Goal: Contribute content: Add original content to the website for others to see

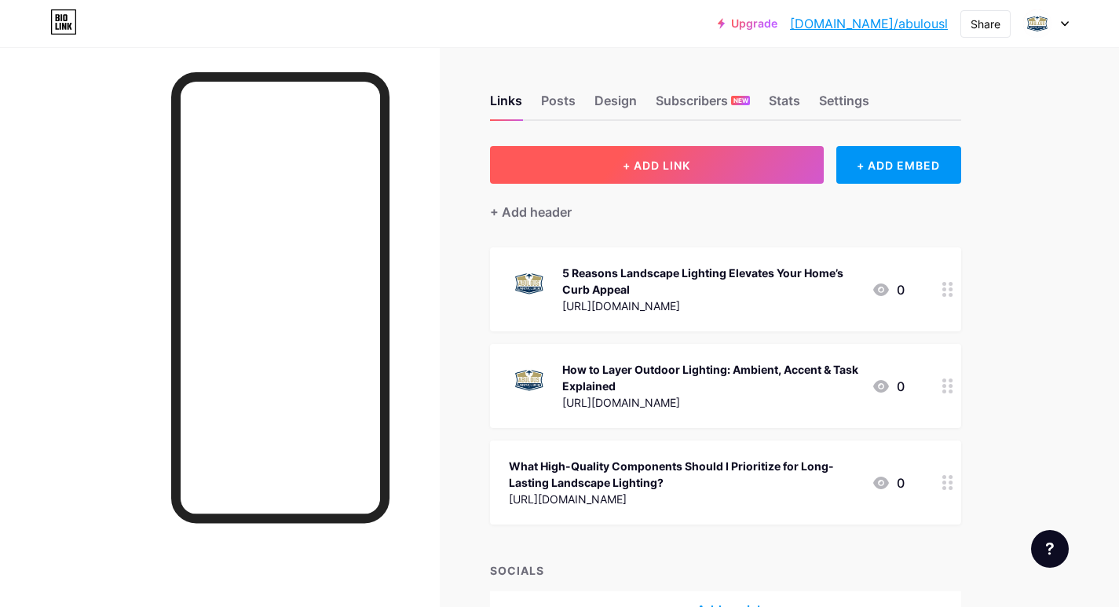
click at [698, 163] on button "+ ADD LINK" at bounding box center [657, 165] width 334 height 38
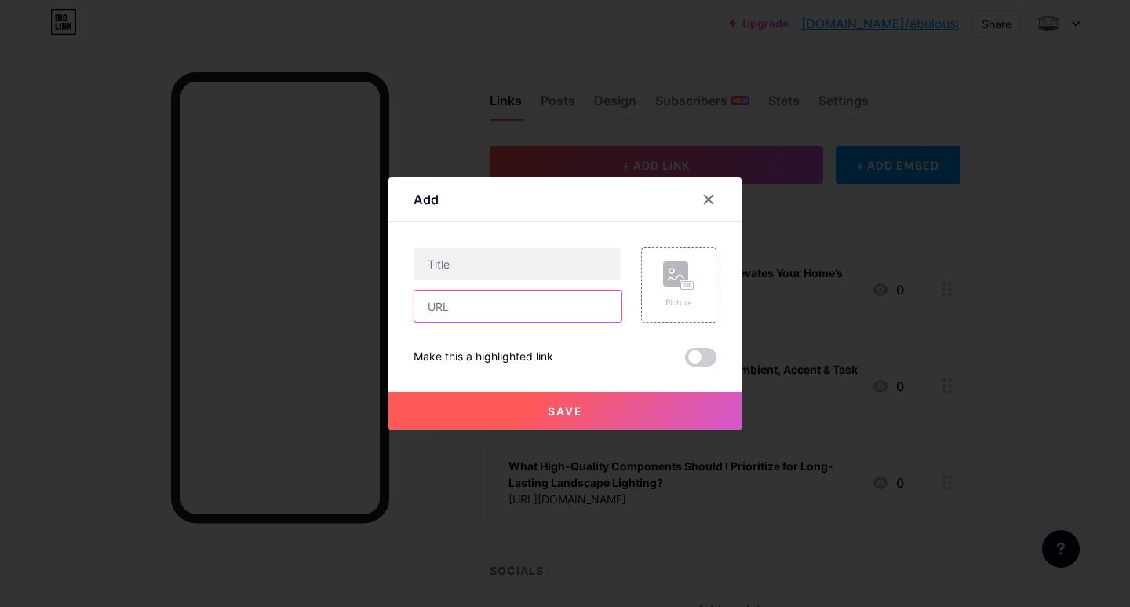
click at [469, 306] on input "text" at bounding box center [518, 305] width 207 height 31
paste input "[URL][DOMAIN_NAME]"
type input "[URL][DOMAIN_NAME]"
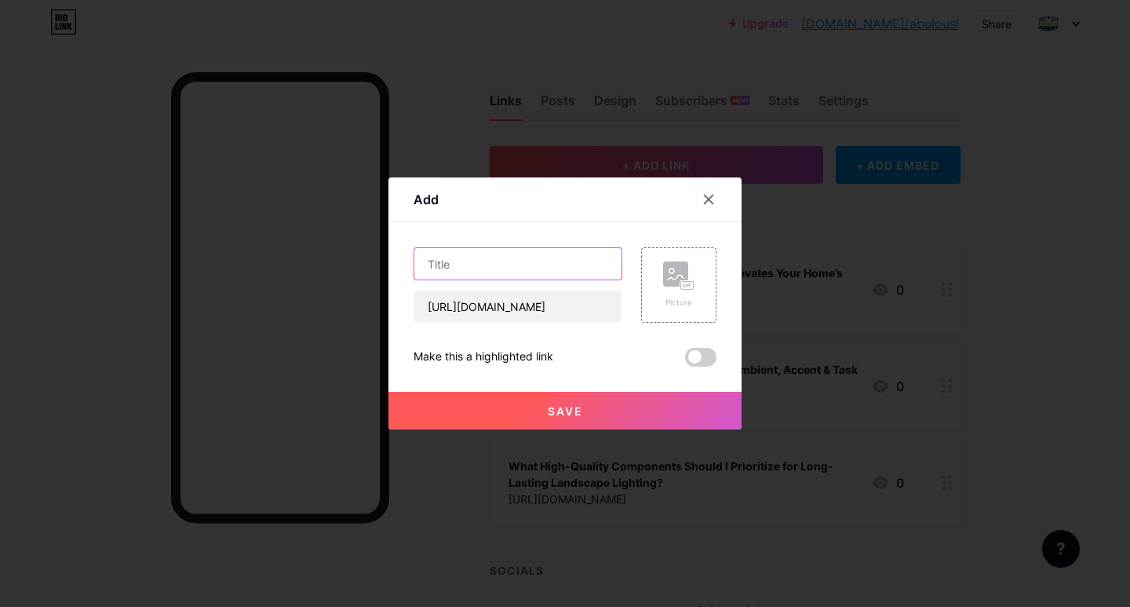
click at [472, 270] on input "text" at bounding box center [518, 263] width 207 height 31
paste input "What to Expect When Budgeting for Outdoor Lighting Installation"
type input "What to Expect When Budgeting for Outdoor Lighting Installation"
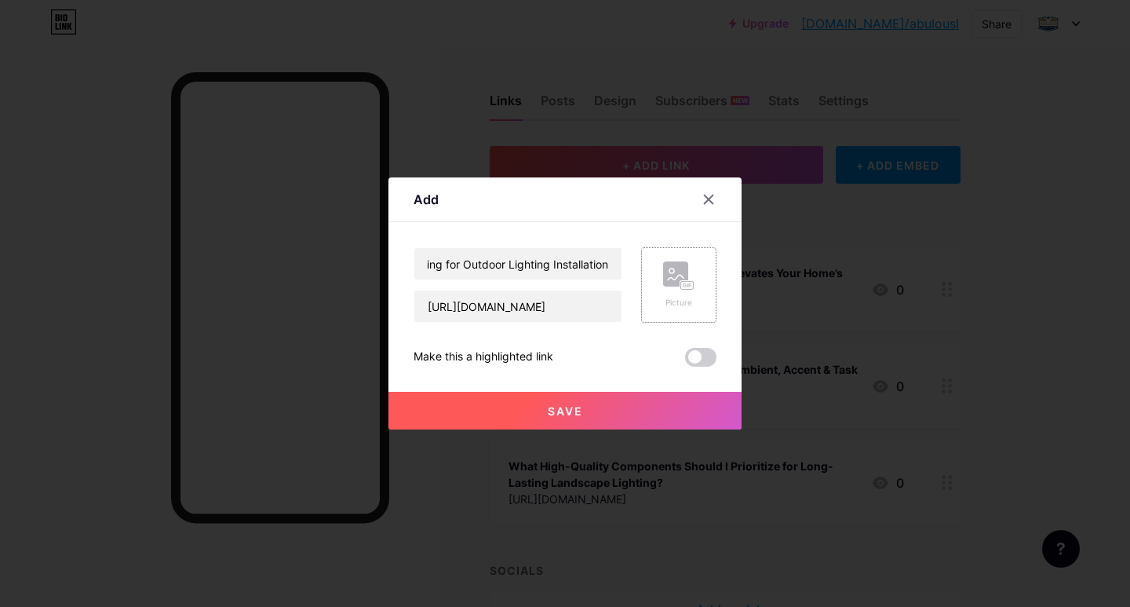
click at [674, 274] on rect at bounding box center [675, 273] width 25 height 25
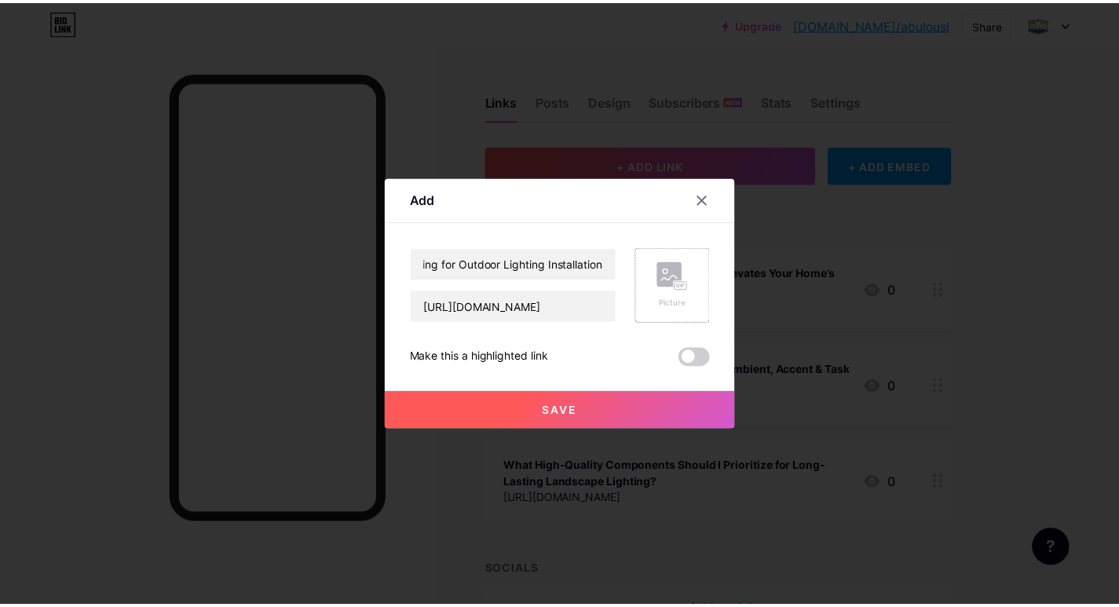
scroll to position [0, 0]
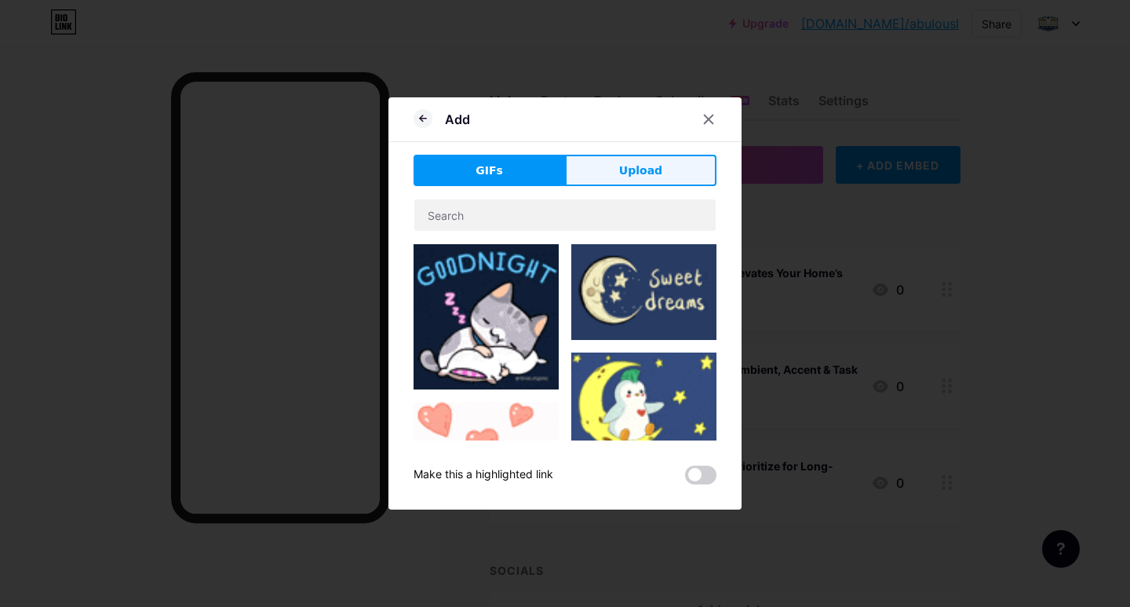
click at [637, 172] on span "Upload" at bounding box center [640, 171] width 43 height 16
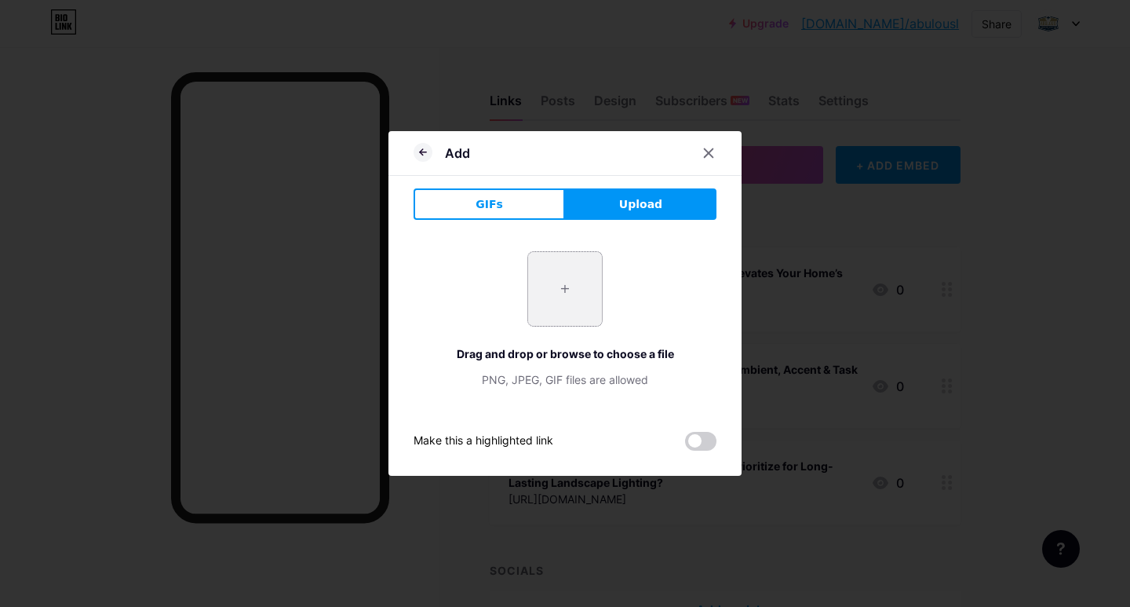
click at [572, 295] on input "file" at bounding box center [565, 289] width 74 height 74
type input "C:\fakepath\logo (1).jpg"
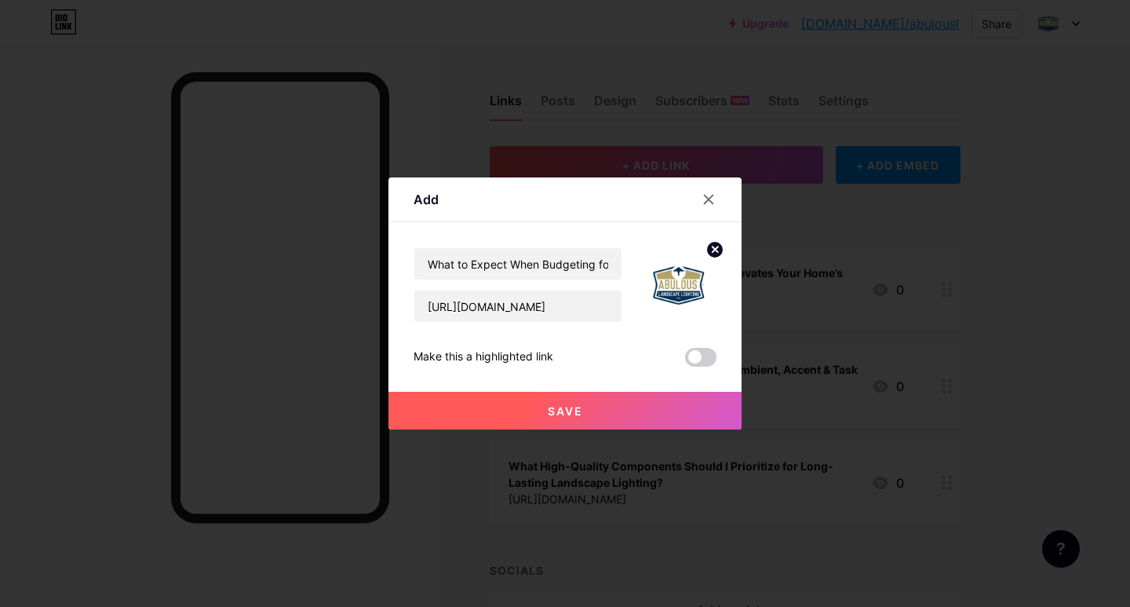
click at [557, 414] on span "Save" at bounding box center [565, 410] width 35 height 13
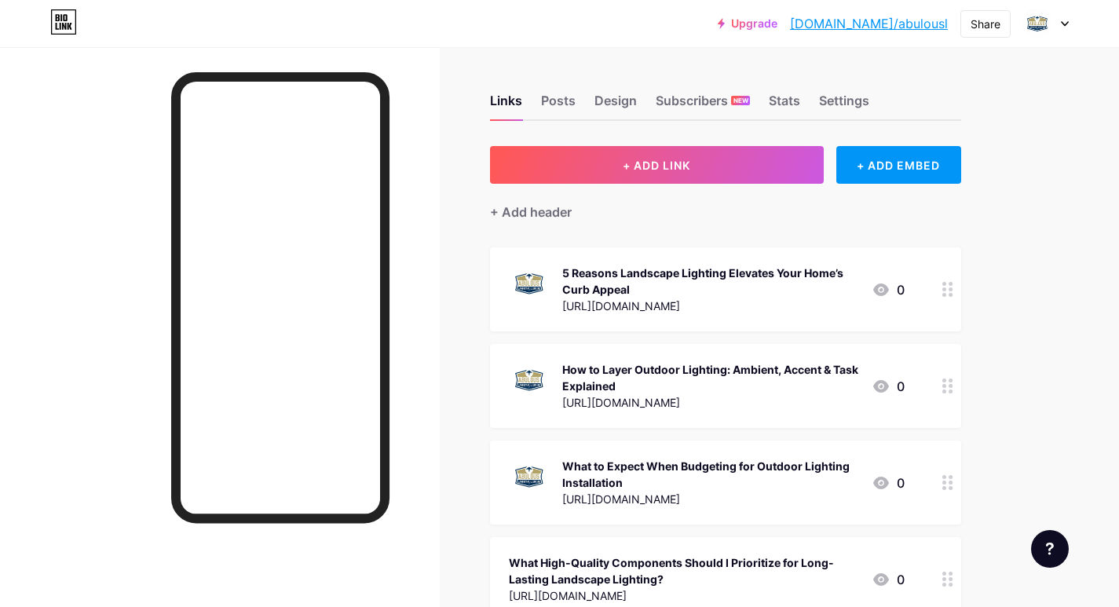
click at [882, 18] on link "[DOMAIN_NAME]/abulousl" at bounding box center [869, 23] width 158 height 19
